Goal: Information Seeking & Learning: Learn about a topic

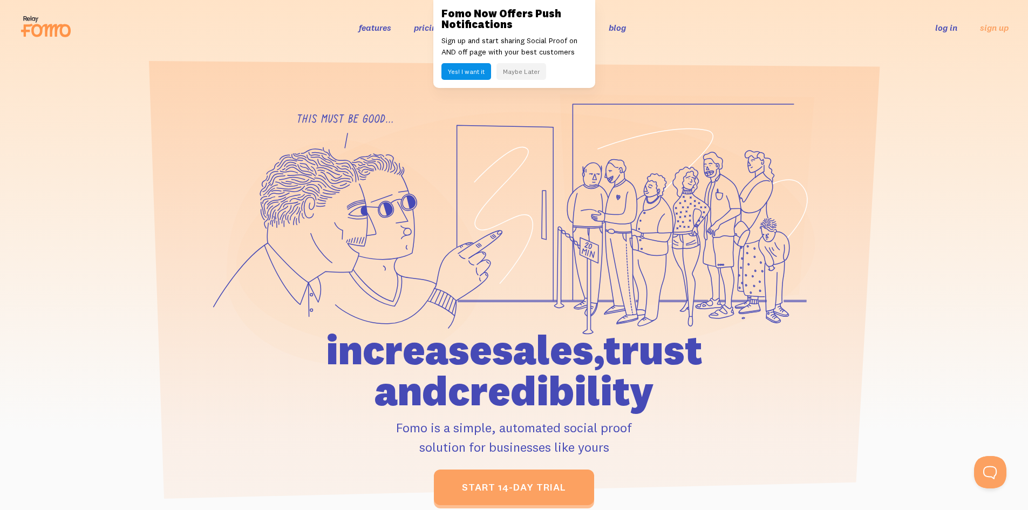
click at [527, 69] on button "Maybe Later" at bounding box center [522, 71] width 50 height 17
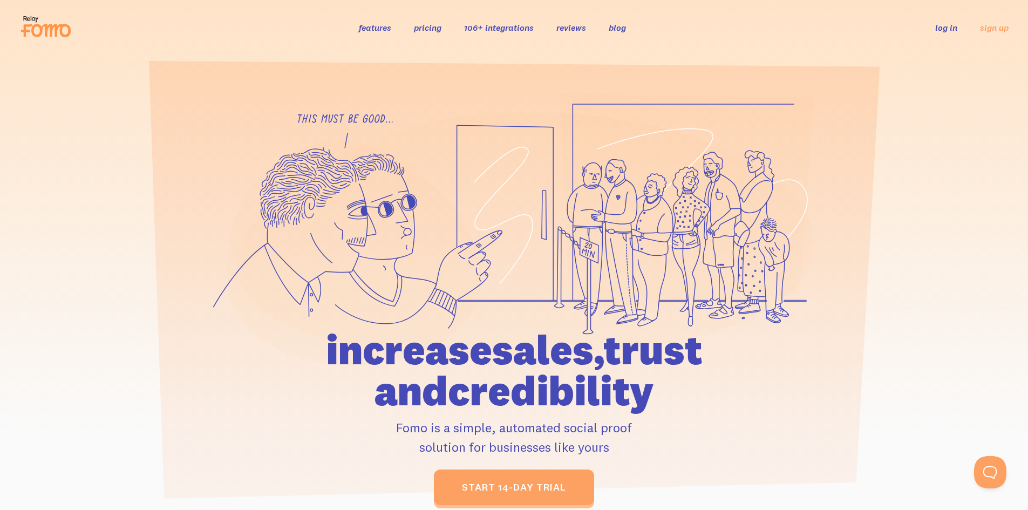
click at [498, 25] on link "106+ integrations" at bounding box center [499, 27] width 70 height 11
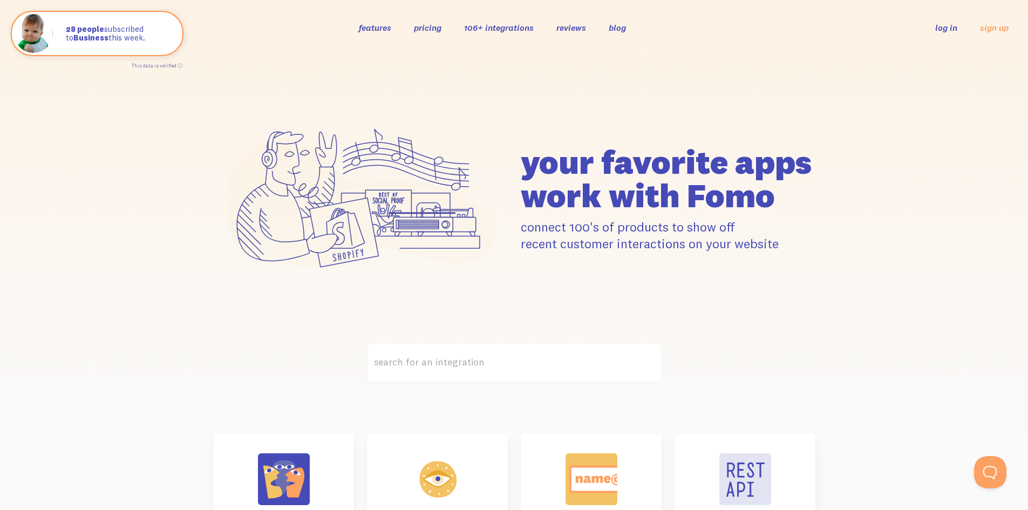
click at [430, 30] on link "pricing" at bounding box center [428, 27] width 28 height 11
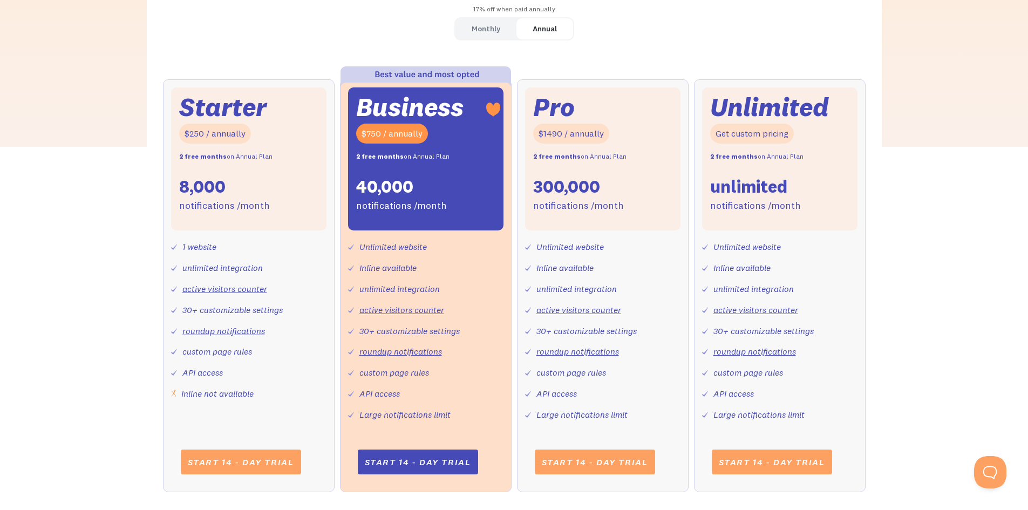
scroll to position [378, 0]
